Goal: Information Seeking & Learning: Learn about a topic

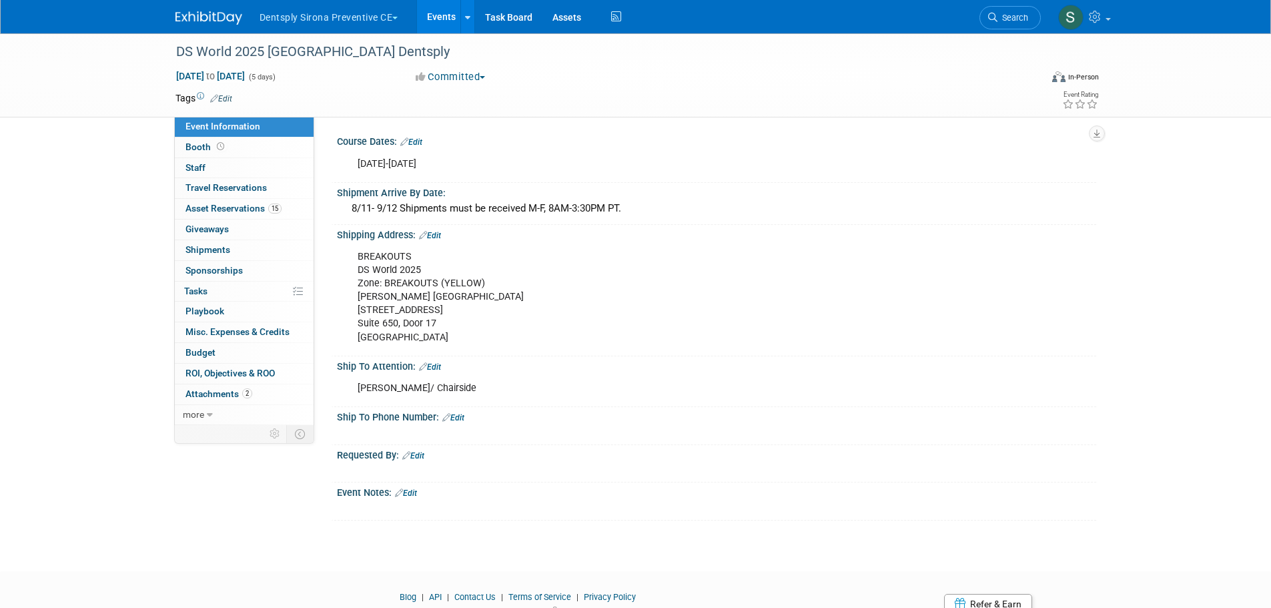
click at [442, 10] on link "Events" at bounding box center [441, 16] width 49 height 33
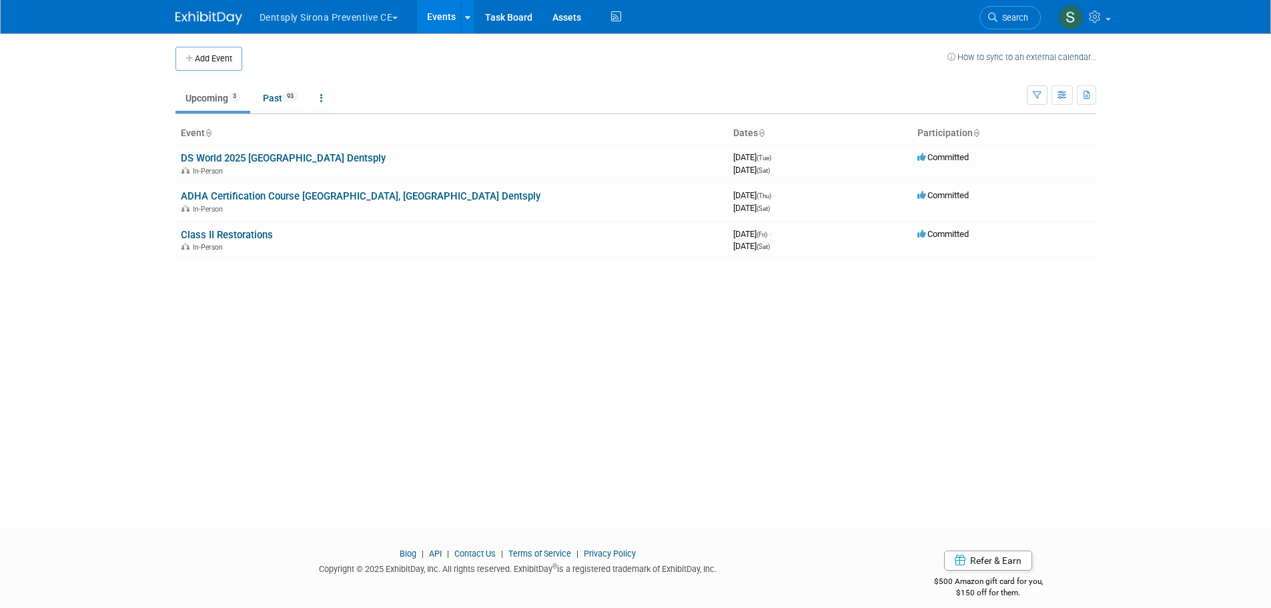
click at [250, 233] on link "Class II Restorations" at bounding box center [227, 235] width 92 height 12
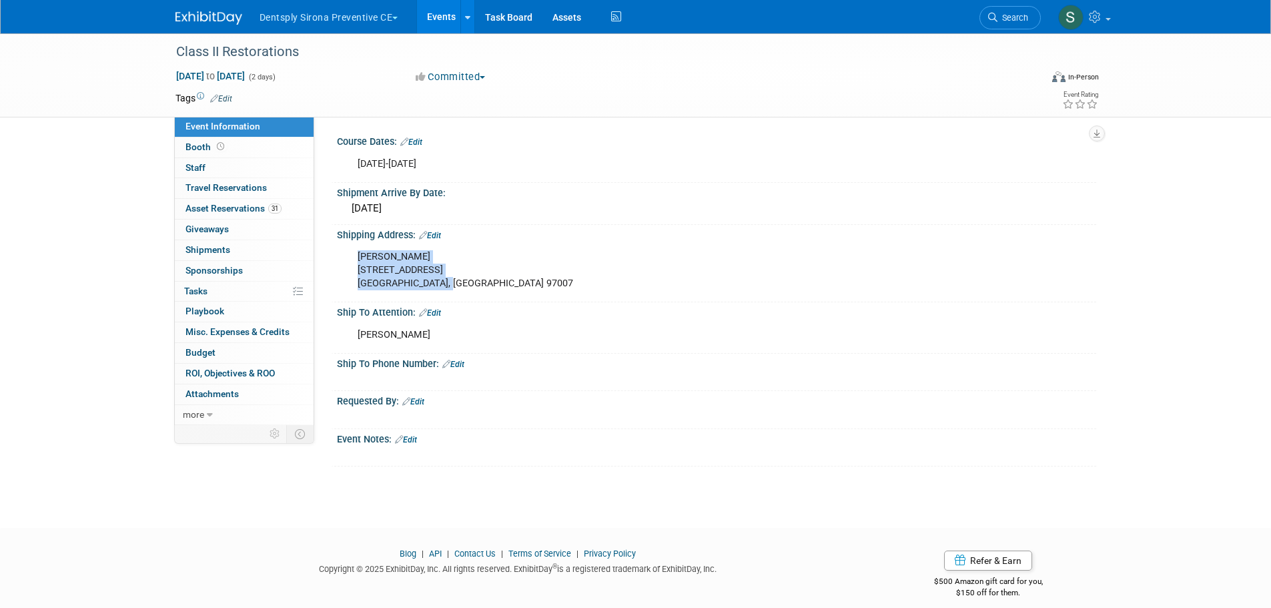
drag, startPoint x: 446, startPoint y: 281, endPoint x: 340, endPoint y: 260, distance: 108.8
click at [340, 260] on div "Kirsten Drucker 10170 SW Snowgoose Pl. Beaverton, OR 97007 X" at bounding box center [716, 269] width 759 height 58
copy div "Kirsten Drucker 10170 SW Snowgoose Pl. Beaverton, OR 97007"
click at [320, 8] on button "Dentsply Sirona Preventive CE" at bounding box center [336, 14] width 157 height 29
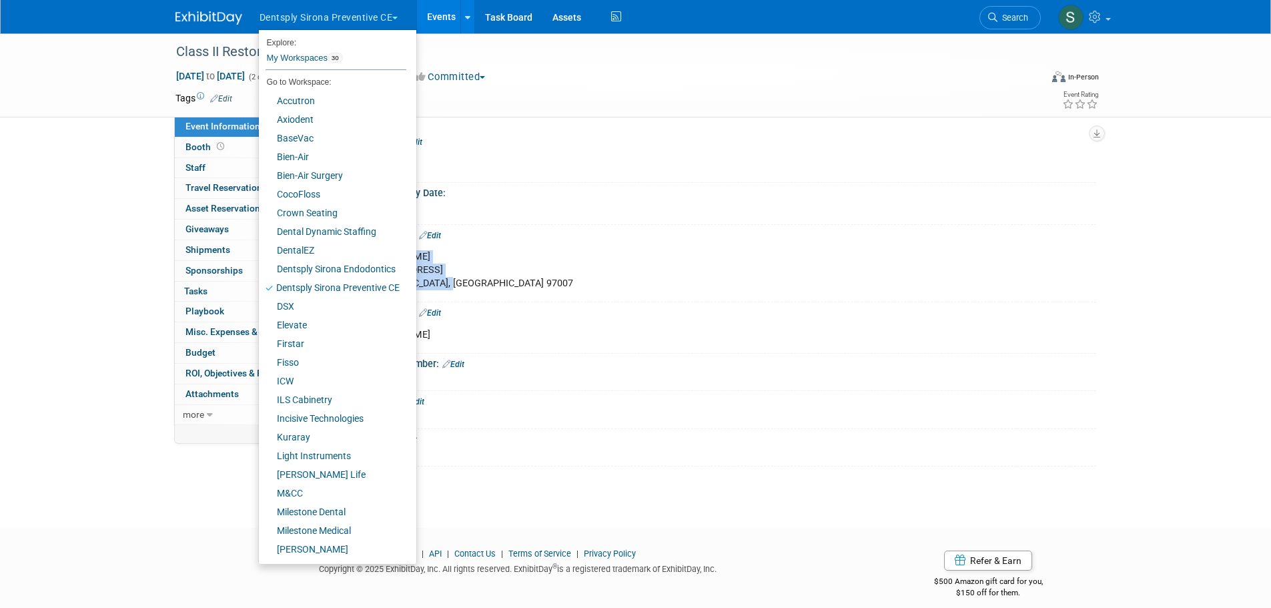
click at [320, 8] on button "Dentsply Sirona Preventive CE" at bounding box center [336, 14] width 157 height 29
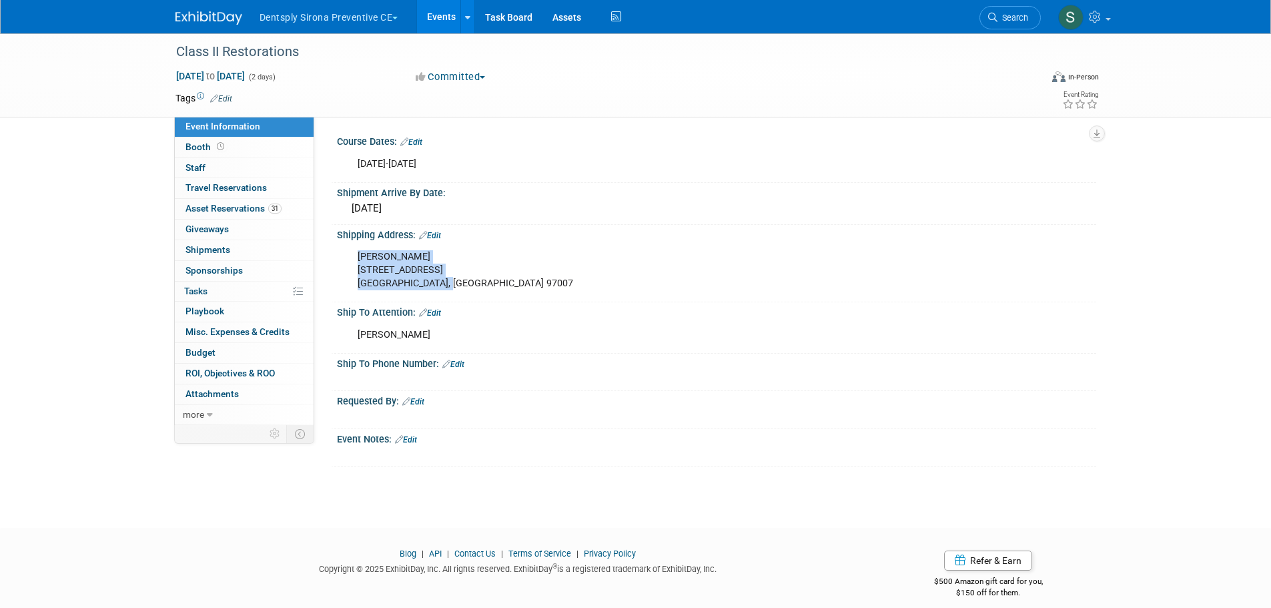
click at [443, 10] on link "Events" at bounding box center [441, 16] width 49 height 33
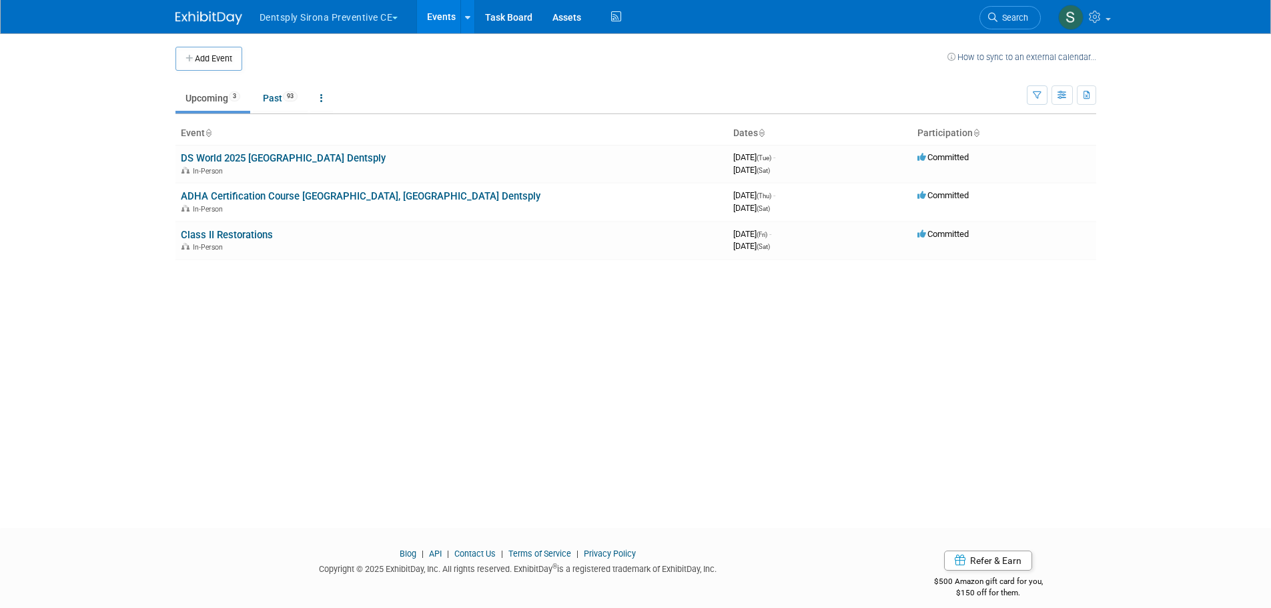
click at [232, 232] on link "Class II Restorations" at bounding box center [227, 235] width 92 height 12
